Goal: Information Seeking & Learning: Learn about a topic

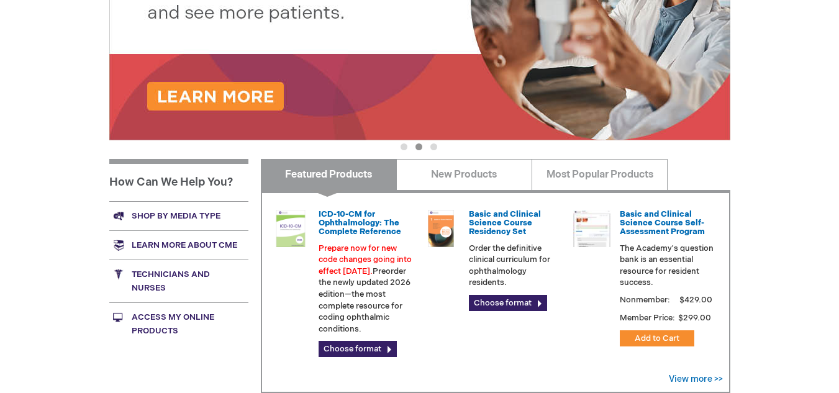
scroll to position [306, 0]
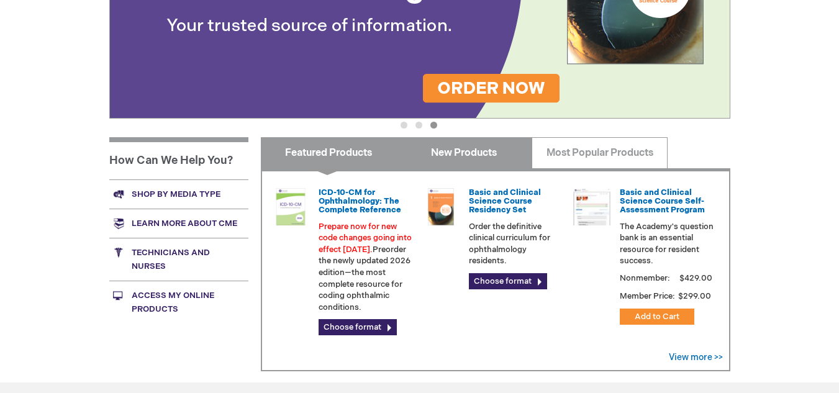
click at [451, 155] on link "New Products" at bounding box center [464, 152] width 136 height 31
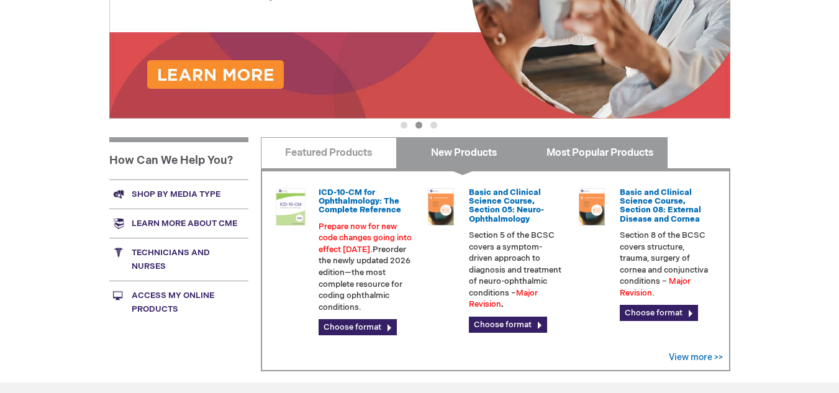
click at [599, 150] on link "Most Popular Products" at bounding box center [600, 152] width 136 height 31
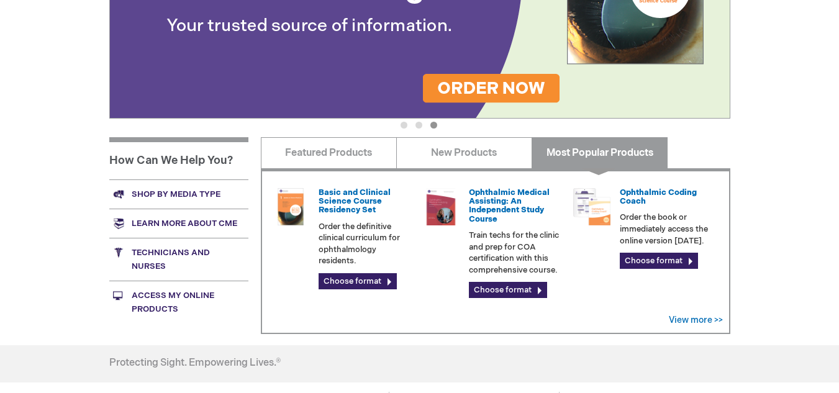
click at [160, 196] on link "Shop by media type" at bounding box center [178, 193] width 139 height 29
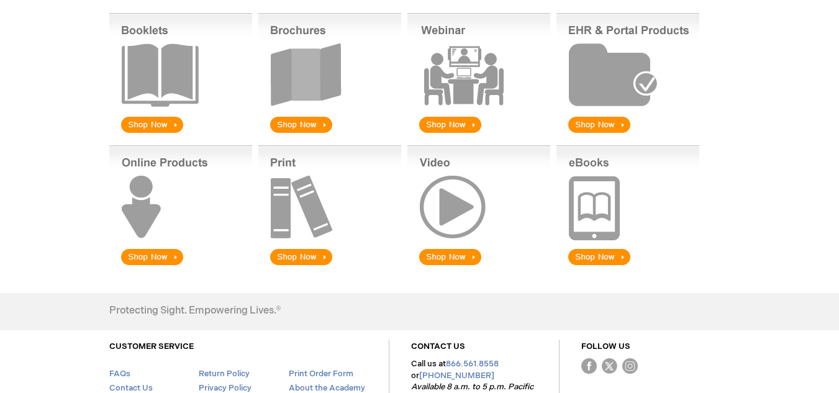
scroll to position [52, 0]
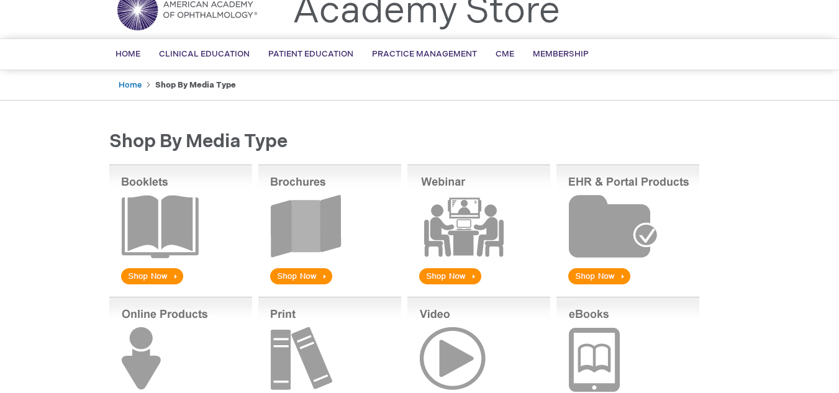
click at [150, 280] on img at bounding box center [180, 226] width 143 height 122
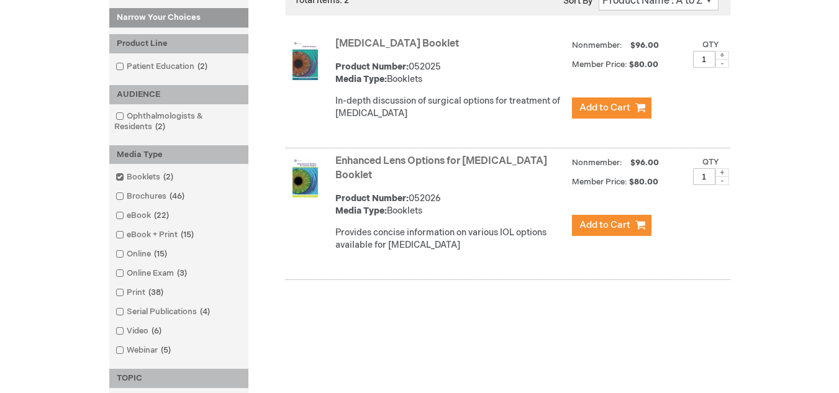
scroll to position [248, 0]
click at [127, 235] on span at bounding box center [127, 234] width 0 height 10
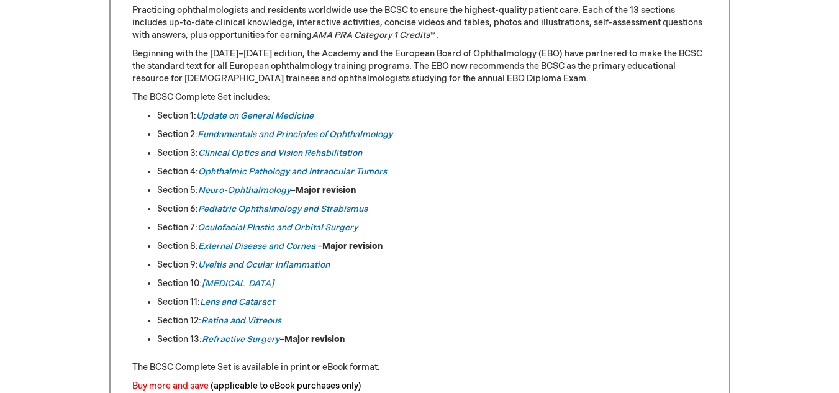
scroll to position [491, 0]
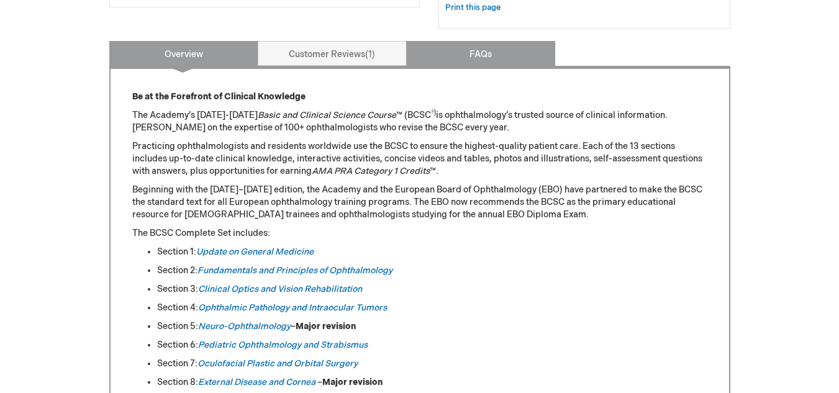
click at [458, 58] on link "FAQs" at bounding box center [480, 53] width 149 height 25
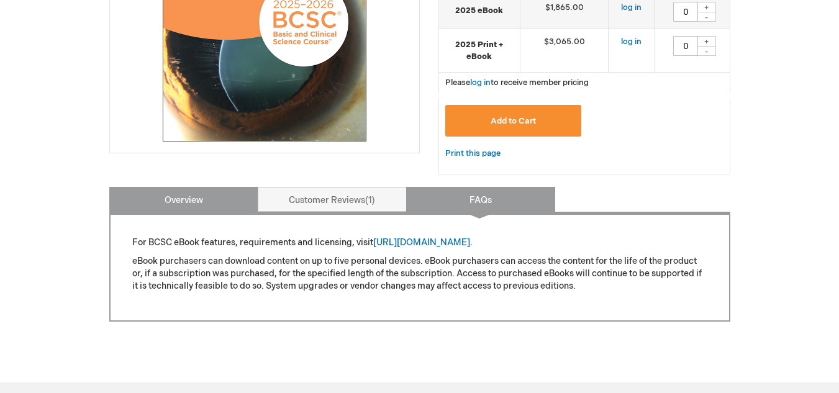
click at [174, 205] on link "Overview" at bounding box center [183, 199] width 149 height 25
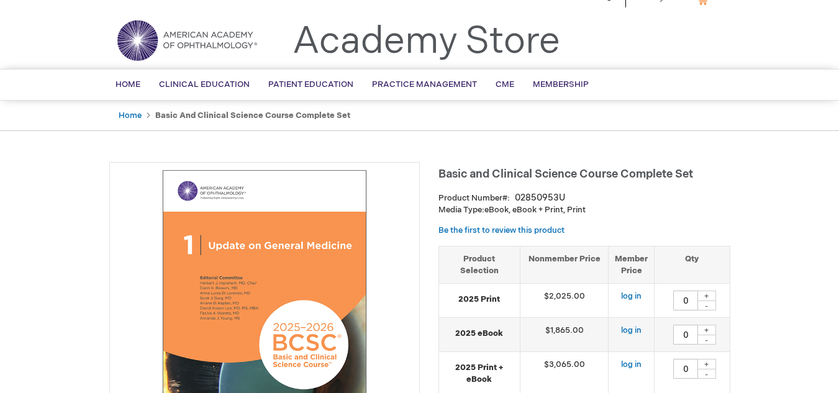
scroll to position [0, 0]
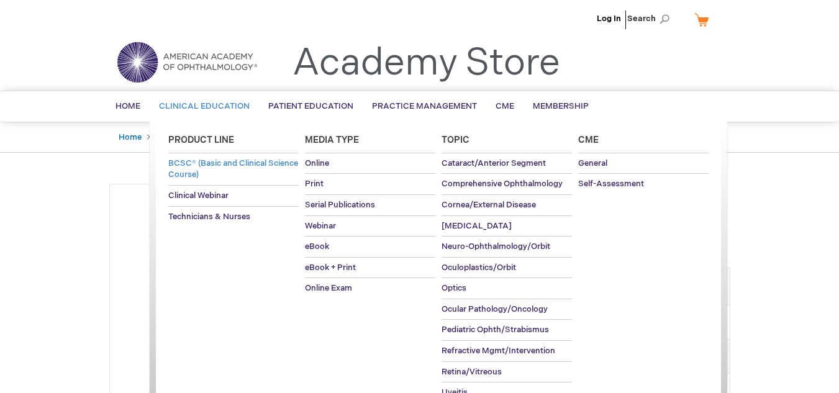
click at [206, 171] on span "BCSC® (Basic and Clinical Science Course)" at bounding box center [233, 169] width 130 height 22
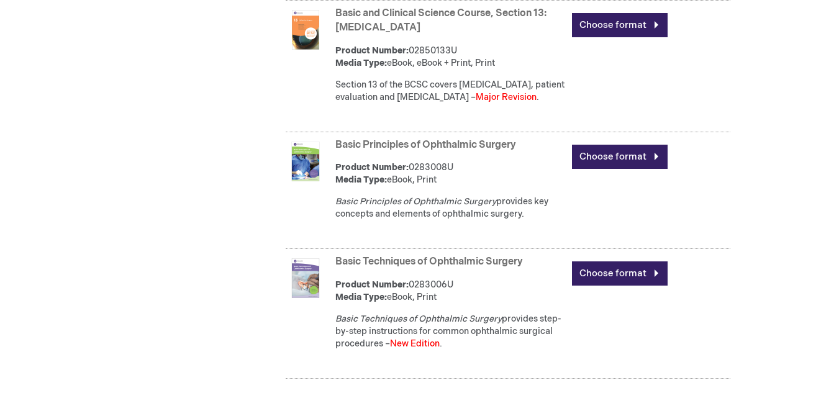
scroll to position [2297, 0]
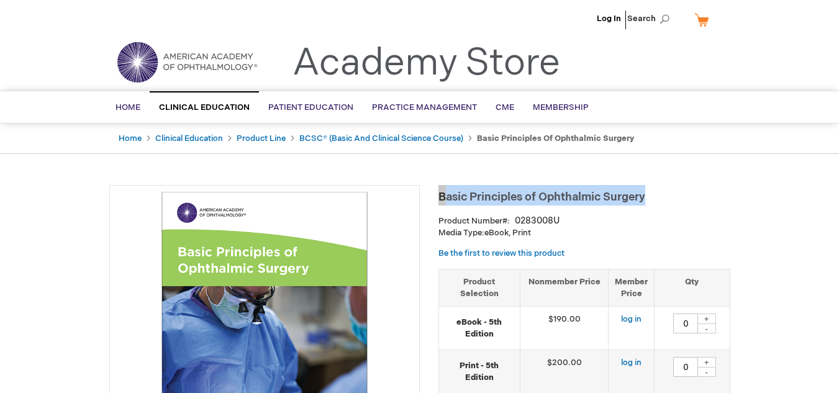
drag, startPoint x: 438, startPoint y: 200, endPoint x: 593, endPoint y: 197, distance: 154.6
click at [661, 197] on h1 "Basic Principles of Ophthalmic Surgery" at bounding box center [584, 195] width 292 height 20
copy span "Basic Principles of Ophthalmic Surgery"
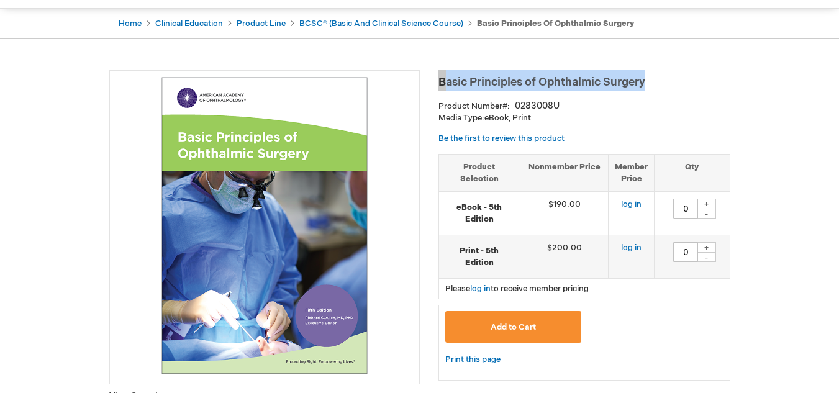
scroll to position [124, 0]
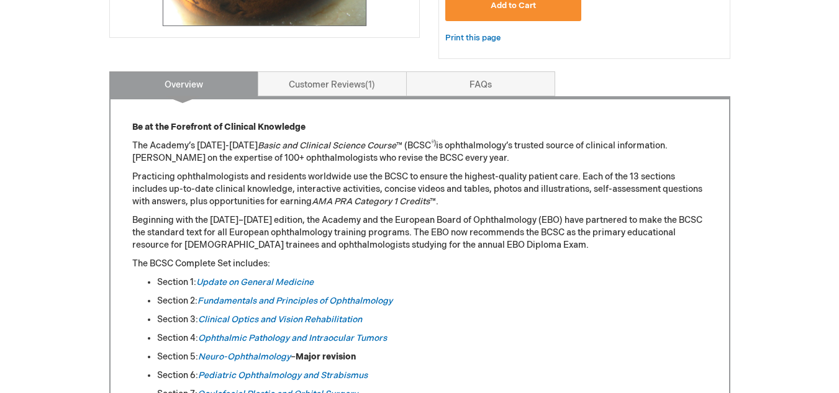
scroll to position [559, 0]
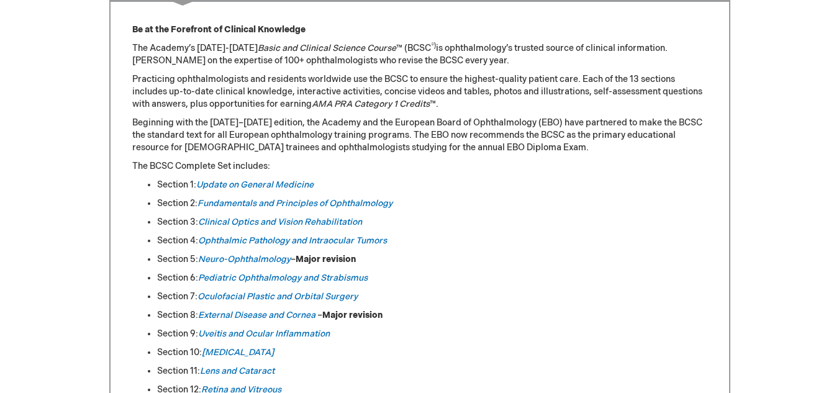
drag, startPoint x: 133, startPoint y: 48, endPoint x: 427, endPoint y: 39, distance: 293.2
copy p "The Academy’s [DATE]-[DATE] Basic and Clinical Science Course ™ (BCSC ®)"
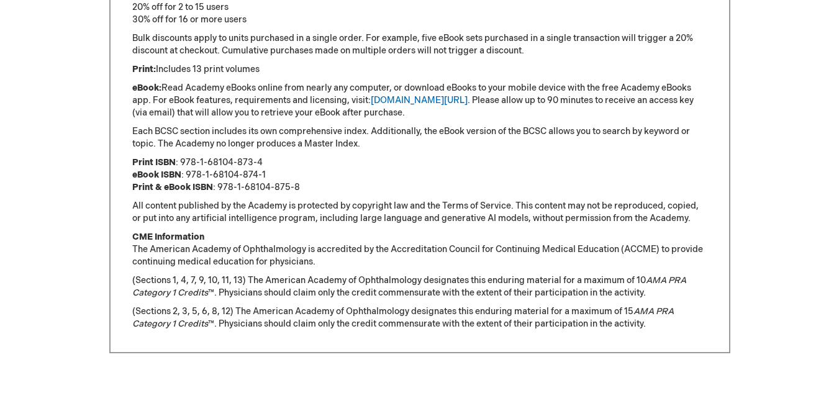
scroll to position [1056, 0]
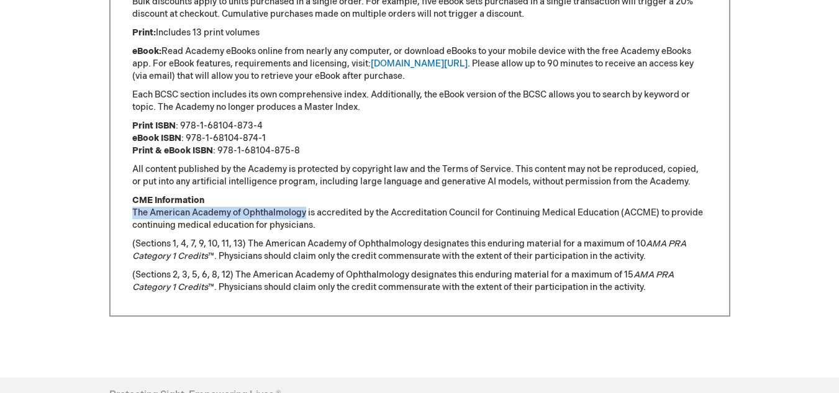
drag, startPoint x: 133, startPoint y: 215, endPoint x: 306, endPoint y: 213, distance: 173.2
click at [306, 213] on p "CME Information The American Academy of Ophthalmology is accredited by the Accr…" at bounding box center [419, 212] width 575 height 37
copy p "The American Academy of Ophthalmology"
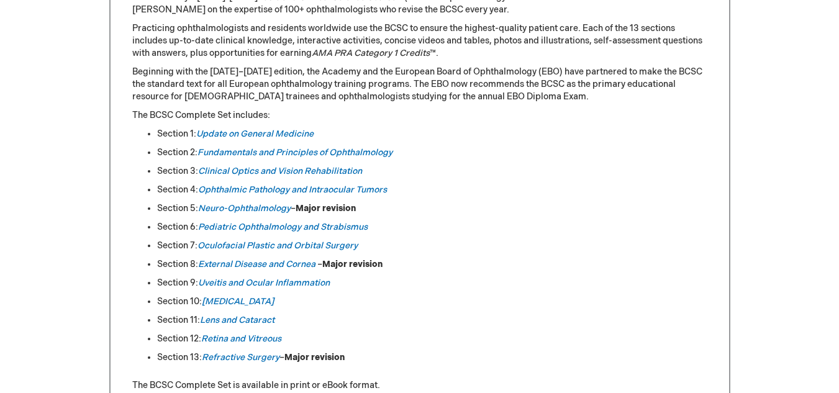
scroll to position [435, 0]
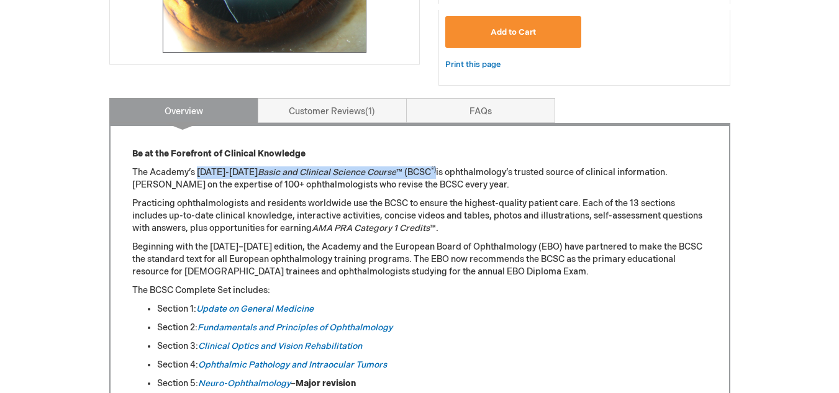
drag, startPoint x: 197, startPoint y: 173, endPoint x: 424, endPoint y: 168, distance: 227.3
click at [424, 168] on p "The Academy’s [DATE]-[DATE] Basic and Clinical Science Course ™ (BCSC ®) is oph…" at bounding box center [419, 178] width 575 height 25
copy p "[DATE]-[DATE] Basic and Clinical Science Course ™ (BCSC ®)"
click at [804, 163] on div "Log In Search My Cart CLOSE RECENTLY ADDED ITEM(S) Close There are no items in …" at bounding box center [419, 380] width 839 height 1630
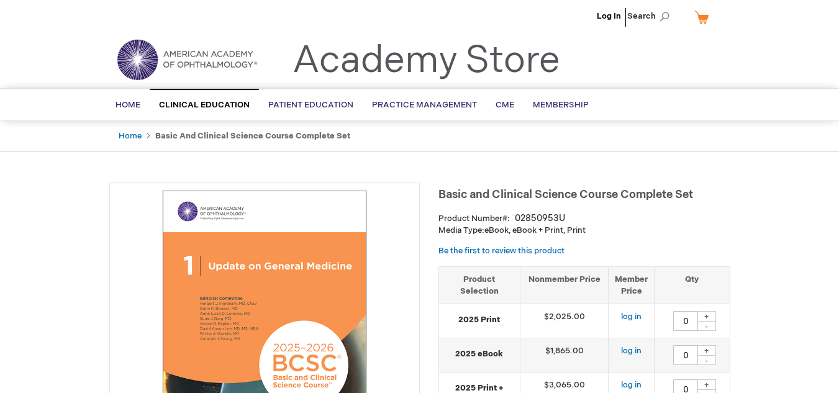
scroll to position [0, 0]
